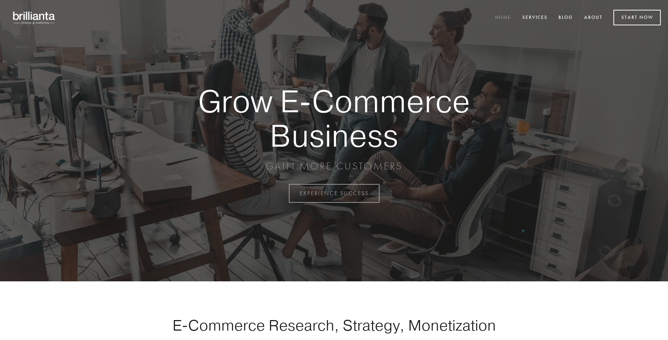
scroll to position [1896, 0]
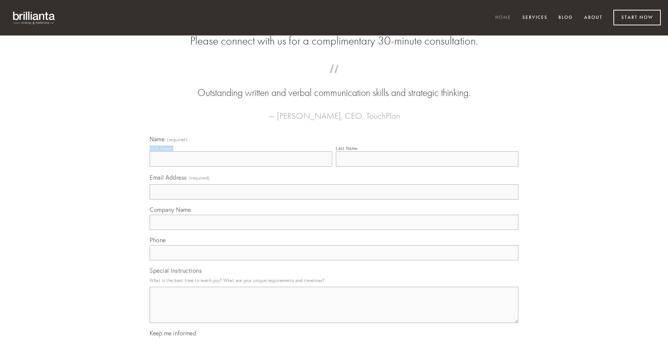
type input "[PERSON_NAME]"
click at [427, 166] on input "Last Name" at bounding box center [427, 158] width 183 height 15
type input "[PERSON_NAME]"
click at [334, 199] on input "Email Address (required)" at bounding box center [334, 191] width 369 height 15
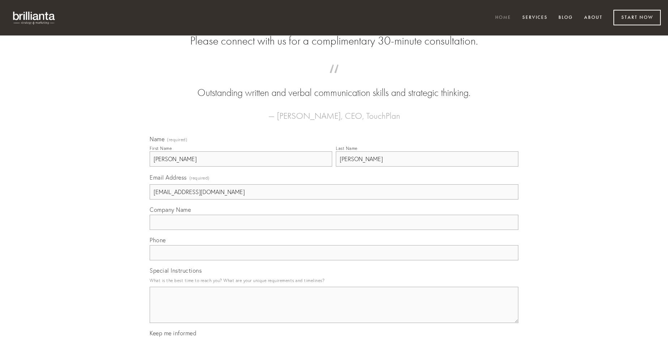
type input "[EMAIL_ADDRESS][DOMAIN_NAME]"
click at [334, 230] on input "Company Name" at bounding box center [334, 221] width 369 height 15
type input "torrens"
click at [334, 260] on input "text" at bounding box center [334, 252] width 369 height 15
click at [334, 311] on textarea "Special Instructions" at bounding box center [334, 304] width 369 height 36
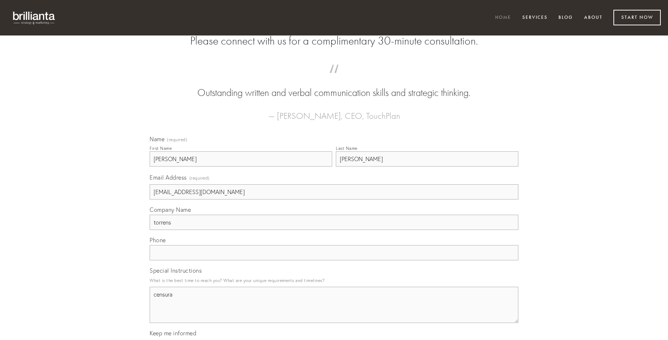
type textarea "censura"
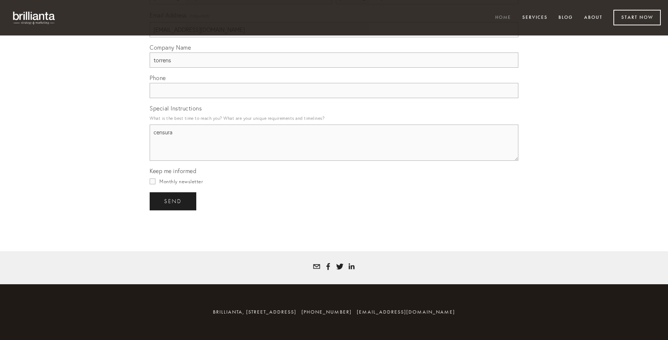
click at [174, 201] on span "send" at bounding box center [173, 201] width 18 height 7
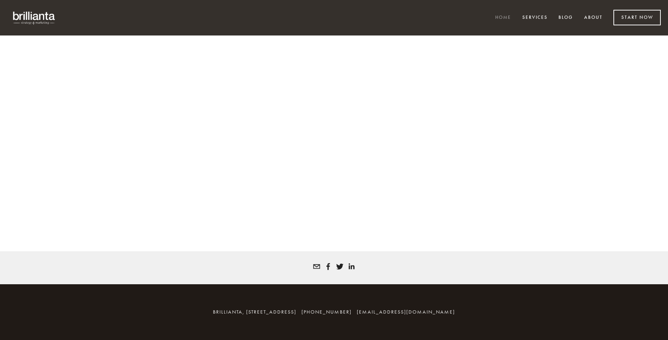
scroll to position [1886, 0]
